Goal: Check status: Check status

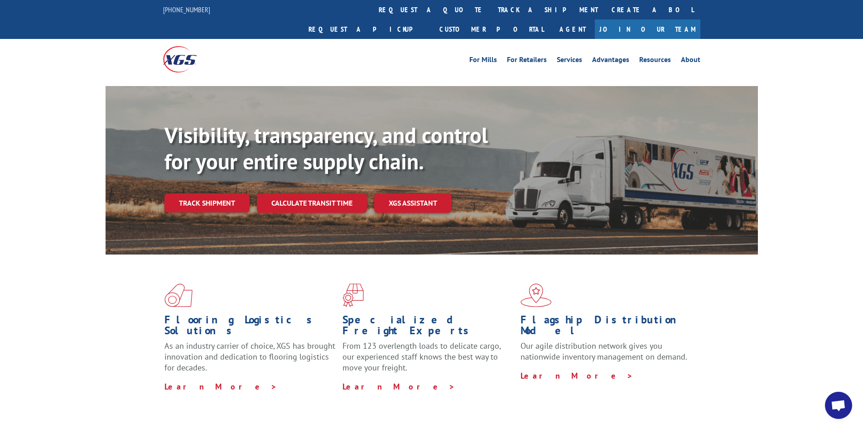
click at [491, 5] on link "track a shipment" at bounding box center [548, 9] width 114 height 19
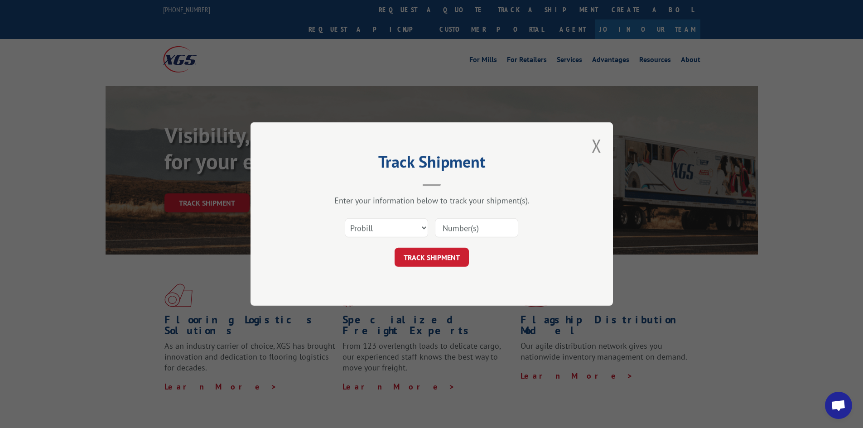
click at [464, 229] on input at bounding box center [476, 227] width 83 height 19
paste input "17503427"
type input "17503427"
click at [459, 253] on button "TRACK SHIPMENT" at bounding box center [432, 257] width 74 height 19
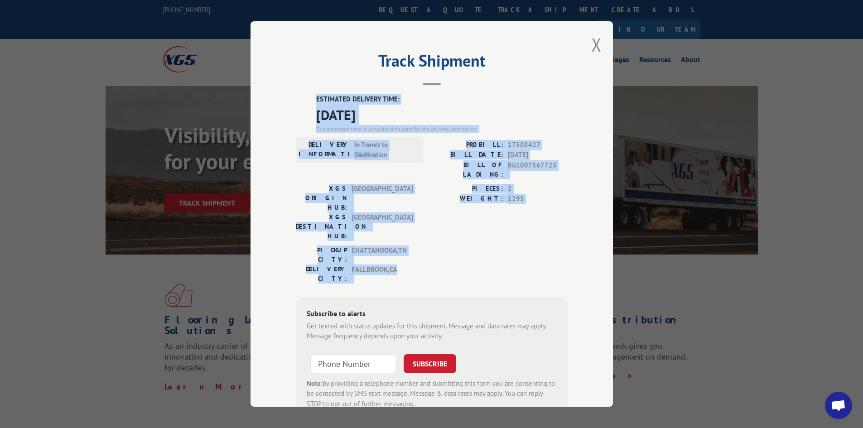
drag, startPoint x: 309, startPoint y: 96, endPoint x: 443, endPoint y: 222, distance: 183.7
click at [443, 222] on div "ESTIMATED DELIVERY TIME: [DATE] The estimated time is using the time zone for t…" at bounding box center [432, 257] width 272 height 326
copy div "ESTIMATED DELIVERY TIME: [DATE] The estimated time is using the time zone for t…"
click at [594, 41] on button "Close modal" at bounding box center [597, 45] width 10 height 24
